Goal: Task Accomplishment & Management: Use online tool/utility

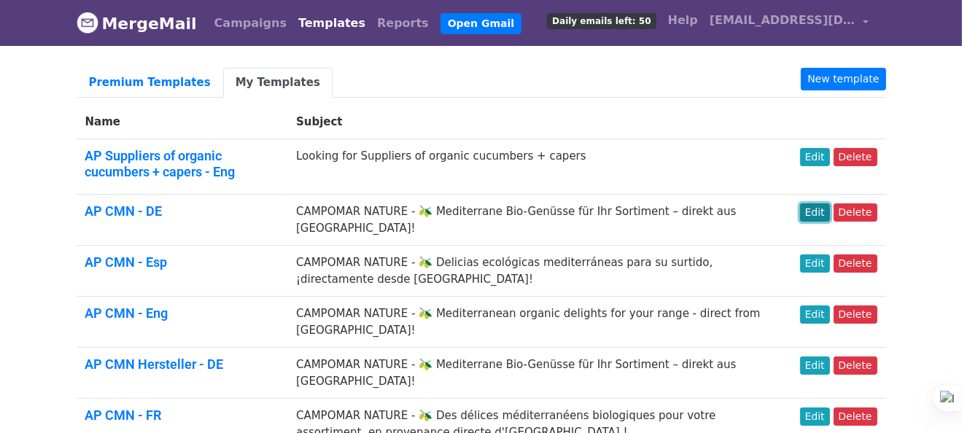
click at [821, 211] on link "Edit" at bounding box center [815, 213] width 30 height 18
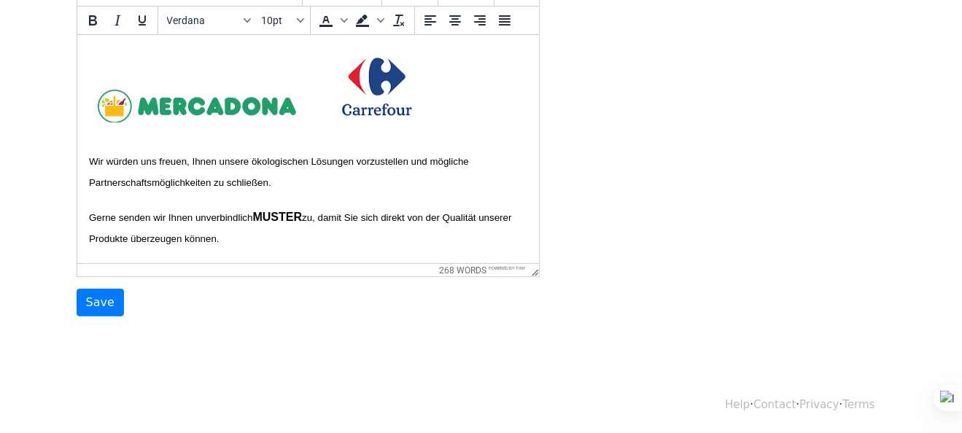
scroll to position [584, 0]
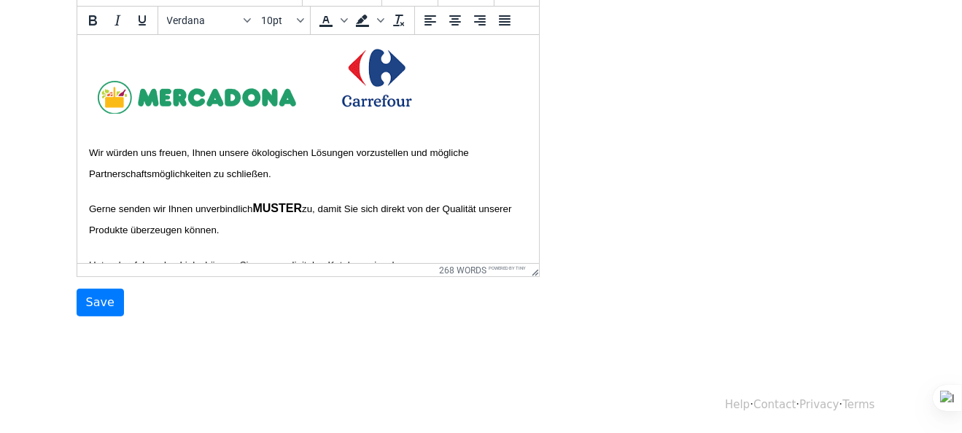
click at [92, 170] on span "Wir würden uns freuen, Ihnen unsere ökologischen Lösungen vorzustellen und mögl…" at bounding box center [279, 163] width 383 height 32
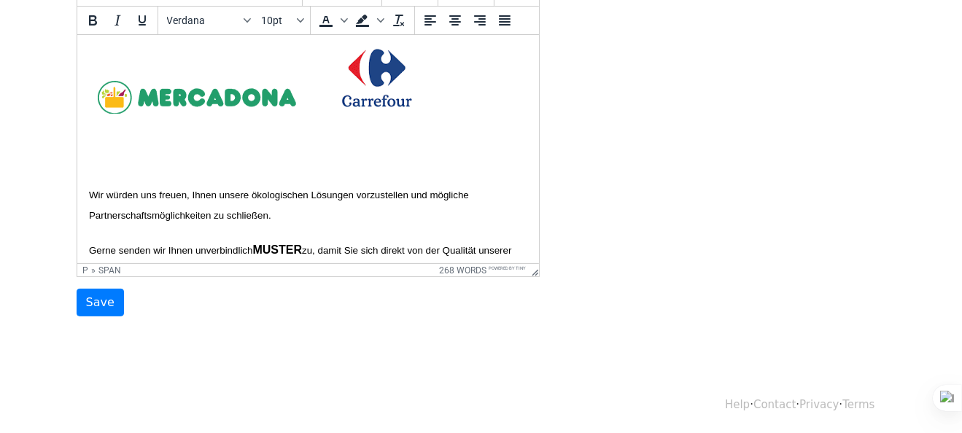
paste body
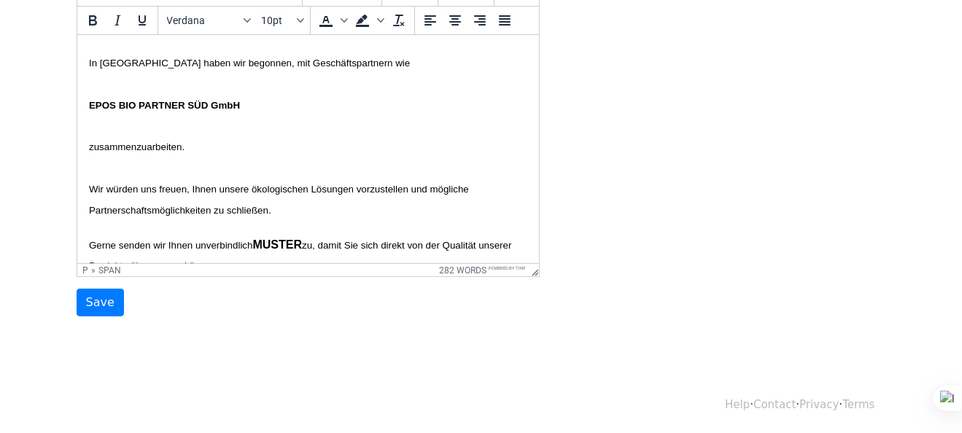
scroll to position [708, 0]
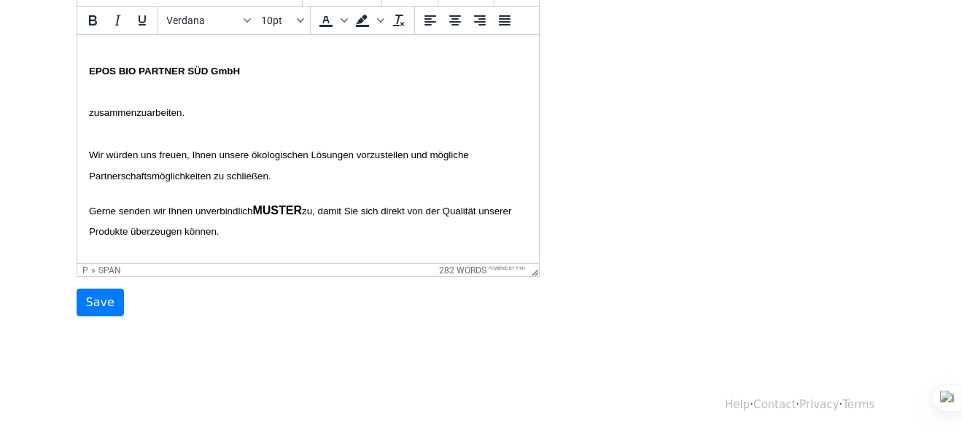
drag, startPoint x: 86, startPoint y: 50, endPoint x: 200, endPoint y: 133, distance: 141.0
click at [200, 133] on html "{{Anrede}} {{Nachname}}, Mein Name ist Carlos Aguilar, Exportmanager bei CAMPOM…" at bounding box center [308, 329] width 462 height 2005
click at [198, 123] on p "zusammenzuarbeiten." at bounding box center [307, 112] width 438 height 21
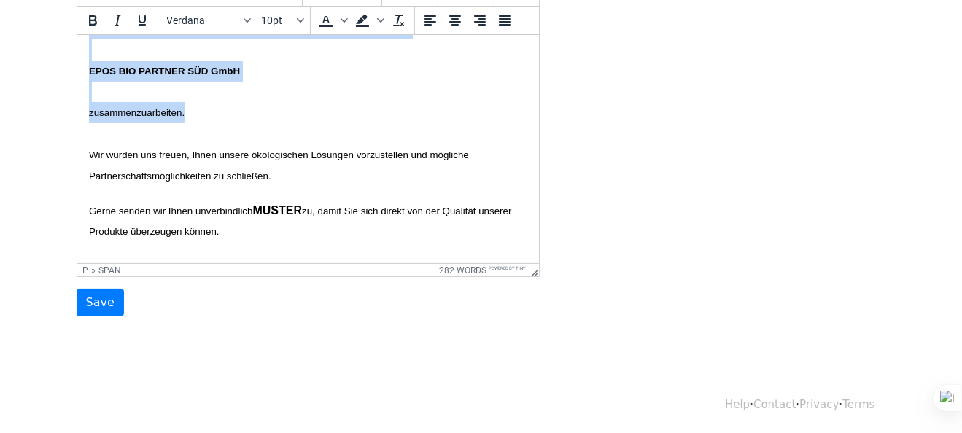
drag, startPoint x: 198, startPoint y: 131, endPoint x: 82, endPoint y: 53, distance: 140.8
click at [82, 53] on html "{{Anrede}} {{Nachname}}, Mein Name ist Carlos Aguilar, Exportmanager bei CAMPOM…" at bounding box center [308, 329] width 462 height 2005
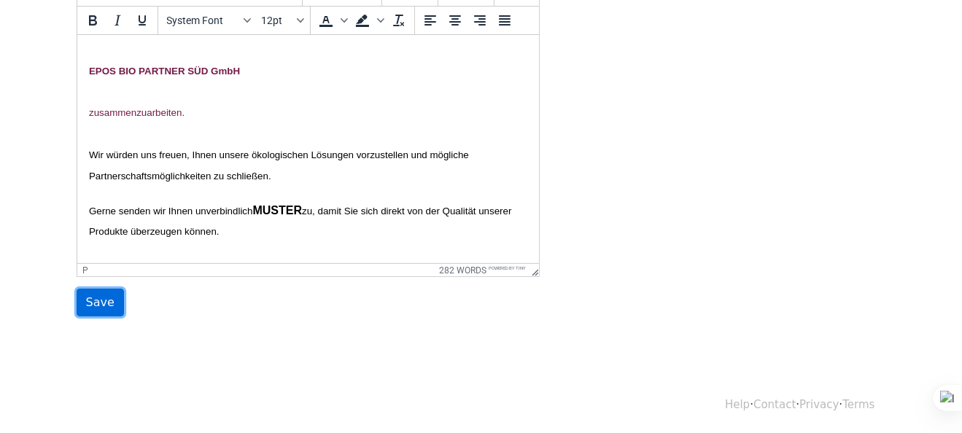
click at [90, 303] on input "Save" at bounding box center [100, 303] width 47 height 28
